Goal: Information Seeking & Learning: Learn about a topic

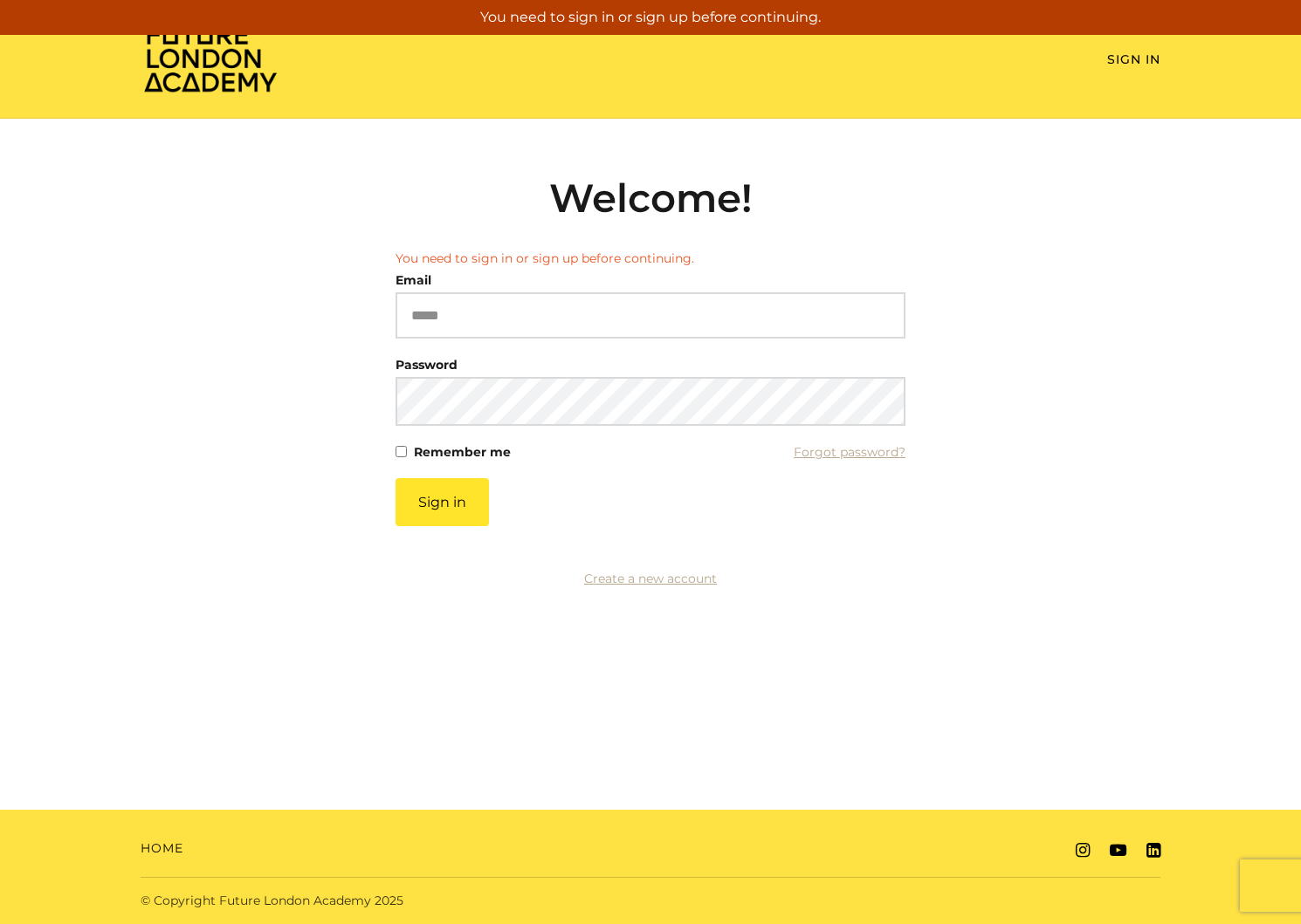
click at [214, 78] on img at bounding box center [210, 58] width 140 height 71
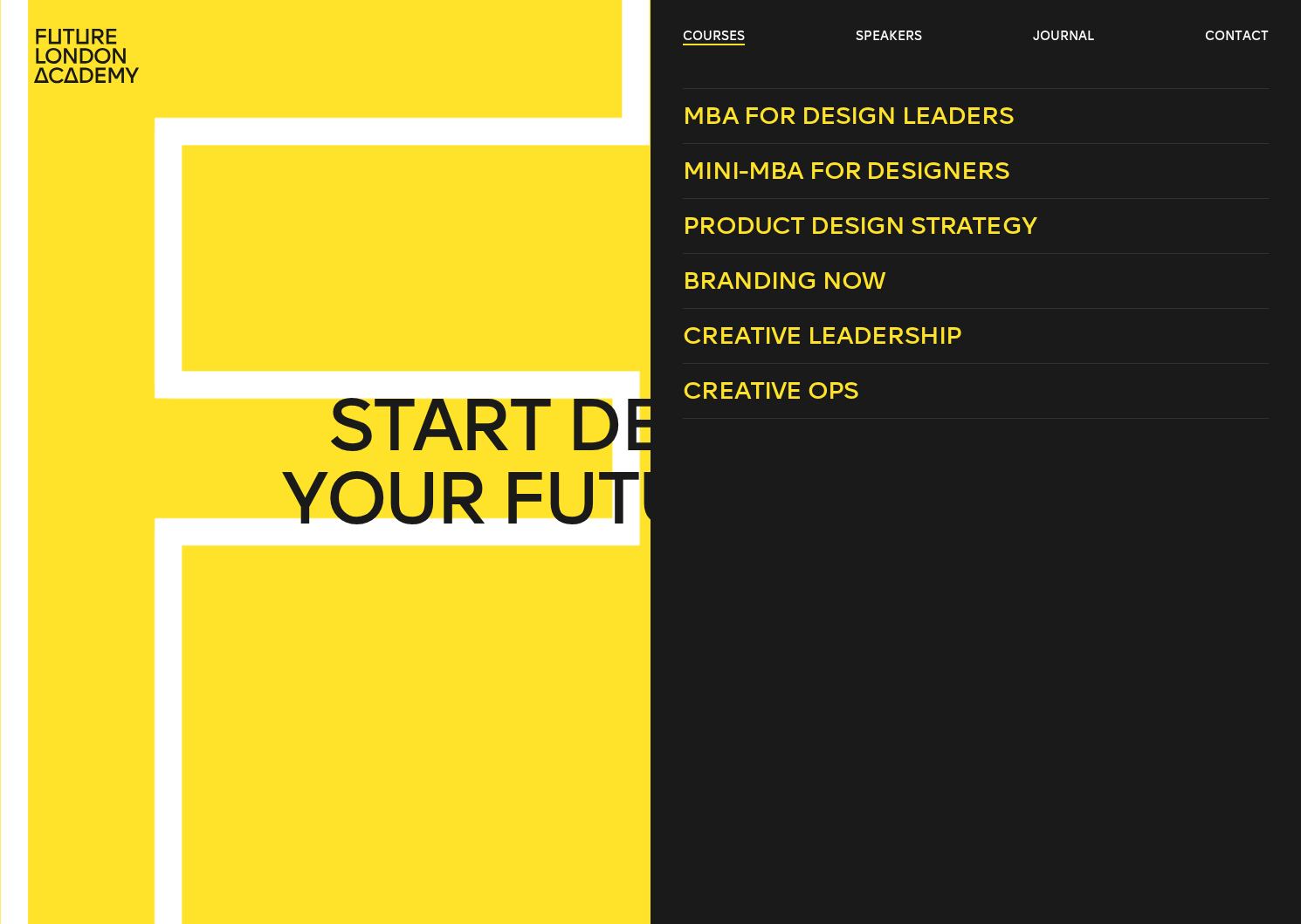
click at [699, 39] on link "courses" at bounding box center [713, 36] width 62 height 17
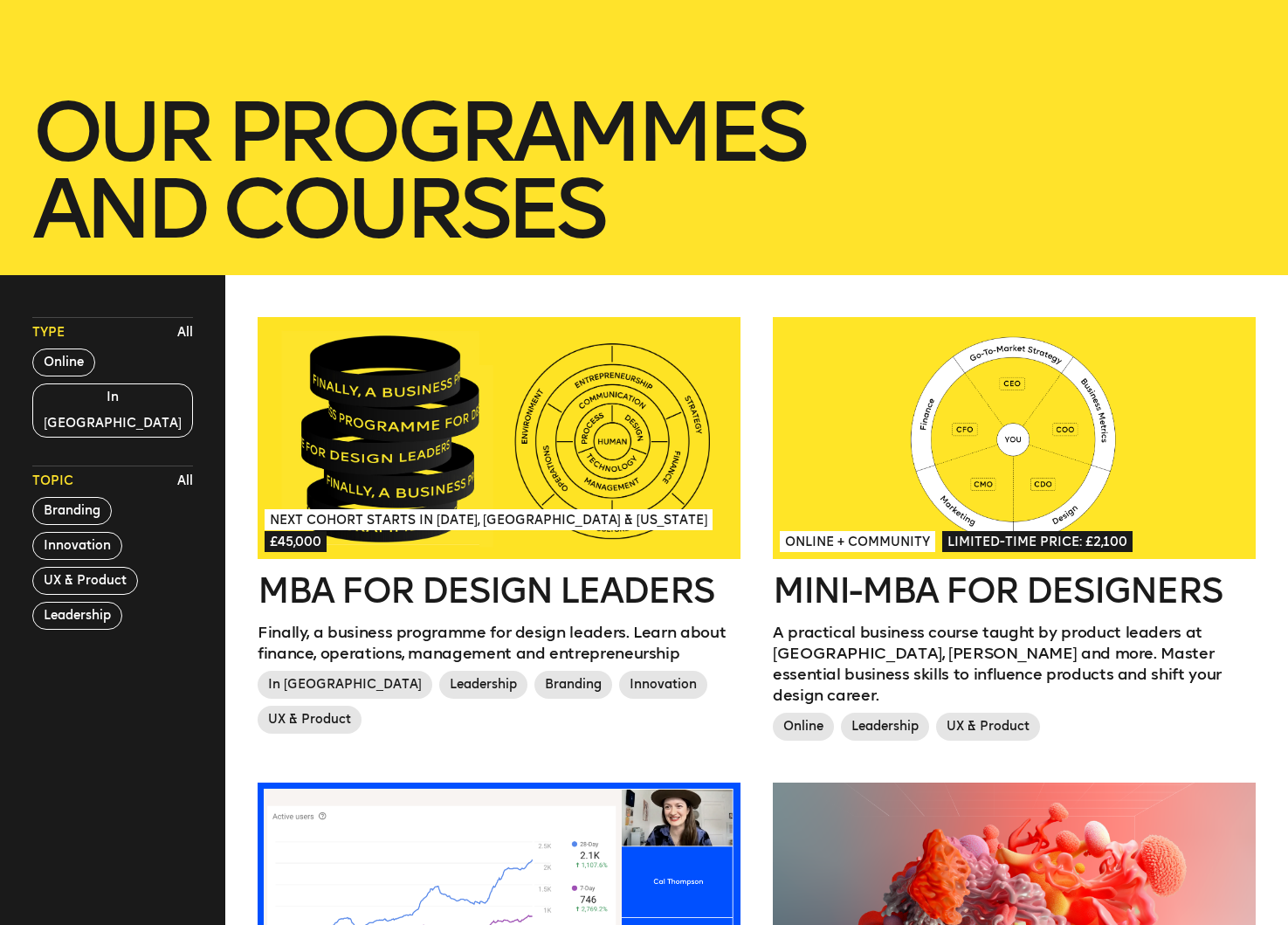
scroll to position [240, 0]
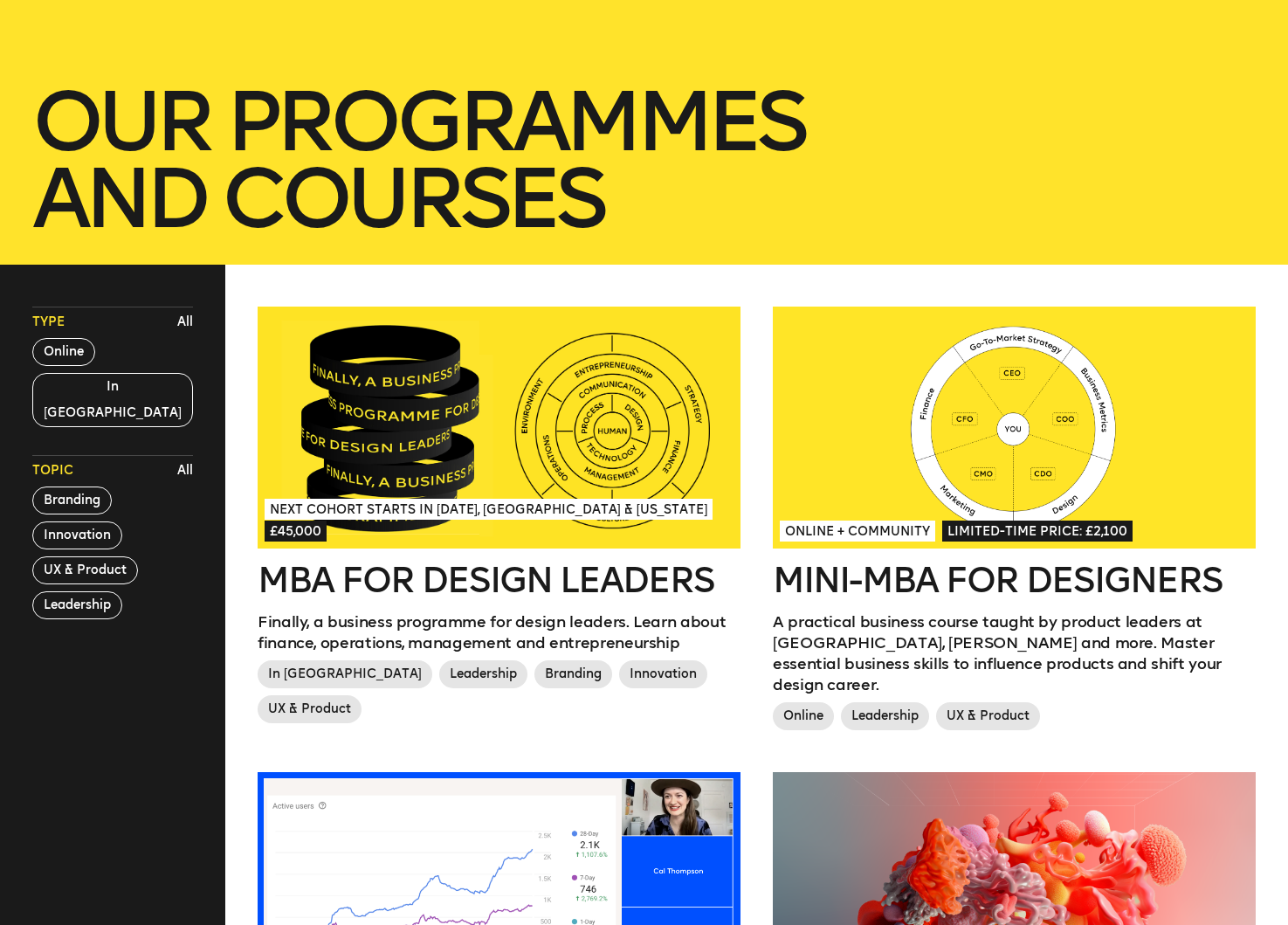
click at [912, 421] on div at bounding box center [1014, 428] width 483 height 242
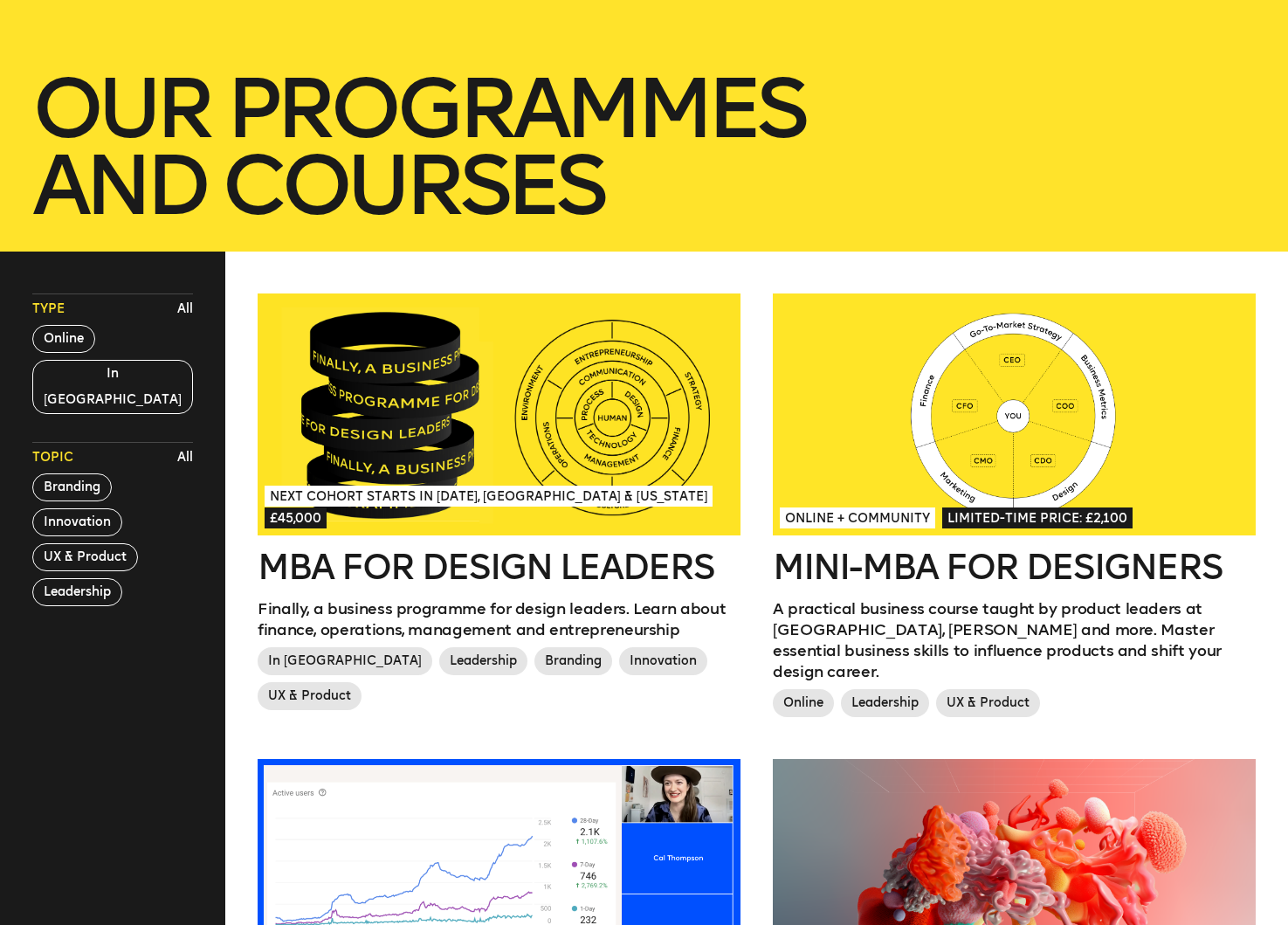
scroll to position [277, 0]
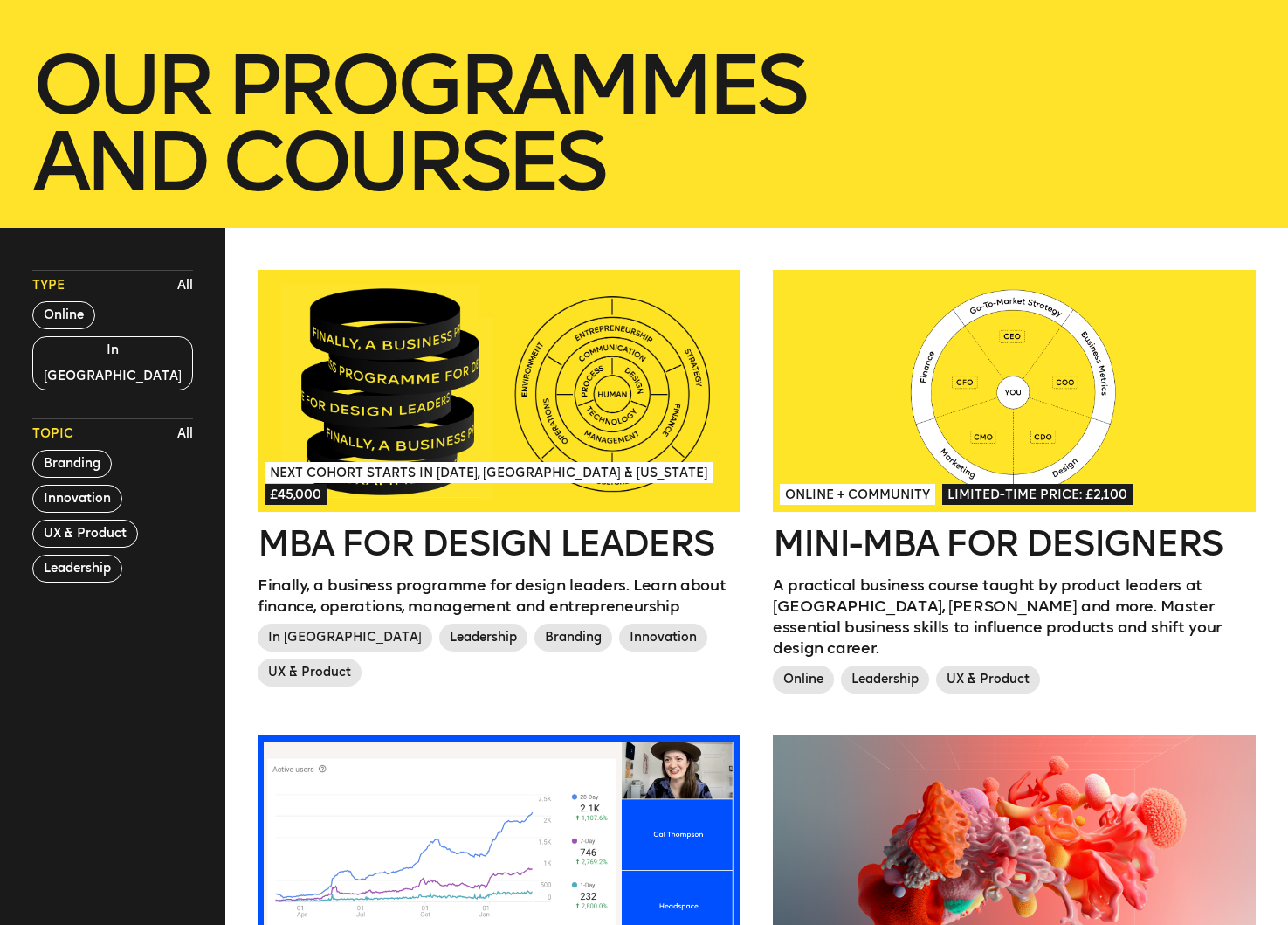
click at [968, 325] on div at bounding box center [1014, 391] width 483 height 242
